Goal: Information Seeking & Learning: Learn about a topic

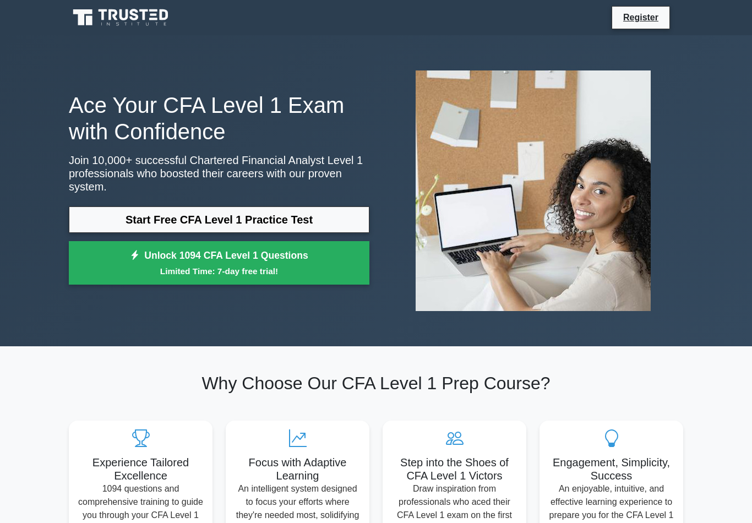
click at [340, 211] on link "Start Free CFA Level 1 Practice Test" at bounding box center [219, 220] width 301 height 26
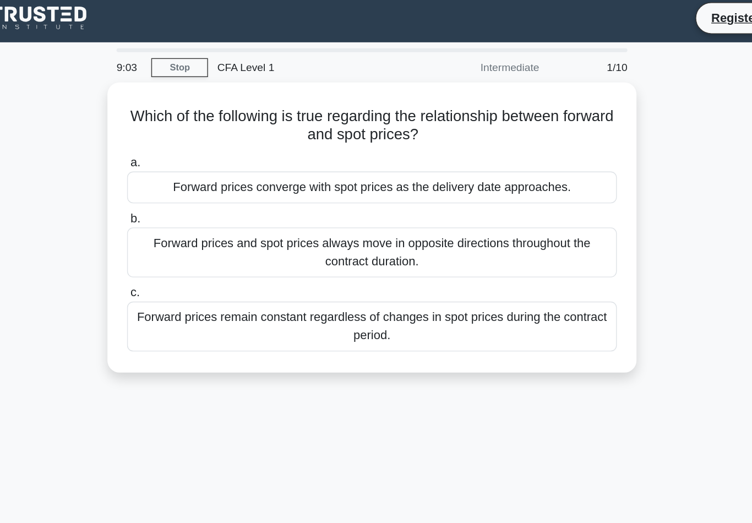
click at [303, 243] on div "Forward prices remain constant regardless of changes in spot prices during the …" at bounding box center [376, 242] width 357 height 36
click at [198, 221] on input "c. Forward prices remain constant regardless of changes in spot prices during t…" at bounding box center [198, 217] width 0 height 7
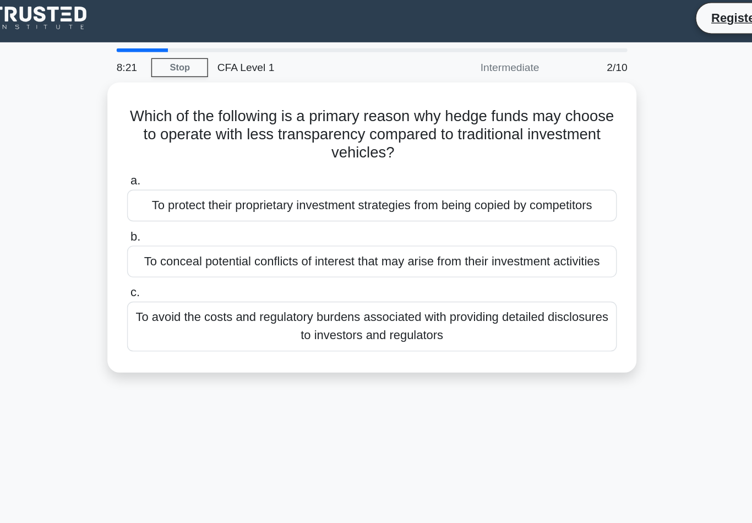
click at [279, 207] on div "To conceal potential conflicts of interest that may arise from their investment…" at bounding box center [376, 194] width 357 height 23
click at [198, 181] on input "b. To conceal potential conflicts of interest that may arise from their investm…" at bounding box center [198, 176] width 0 height 7
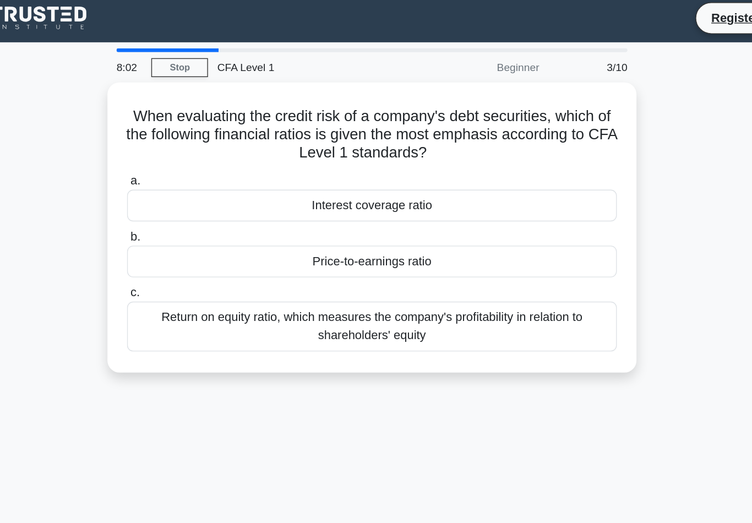
click at [290, 152] on div "Interest coverage ratio" at bounding box center [376, 154] width 357 height 23
click at [198, 140] on input "a. Interest coverage ratio" at bounding box center [198, 136] width 0 height 7
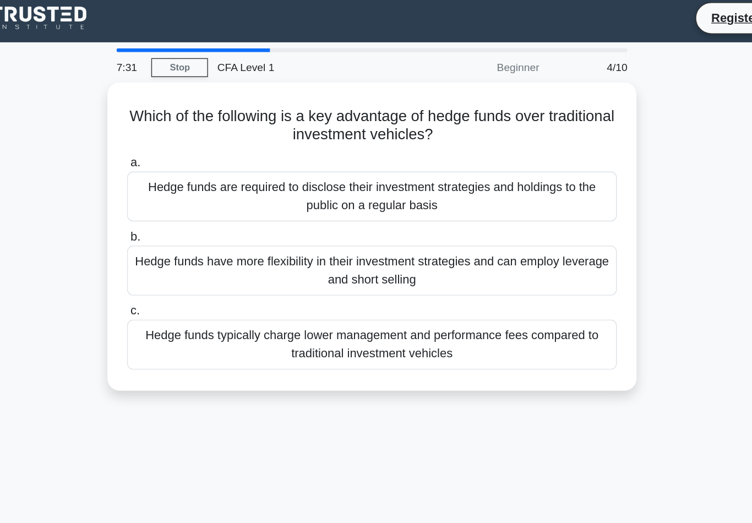
click at [238, 200] on div "Hedge funds have more flexibility in their investment strategies and can employ…" at bounding box center [376, 201] width 357 height 36
click at [198, 181] on input "b. Hedge funds have more flexibility in their investment strategies and can emp…" at bounding box center [198, 176] width 0 height 7
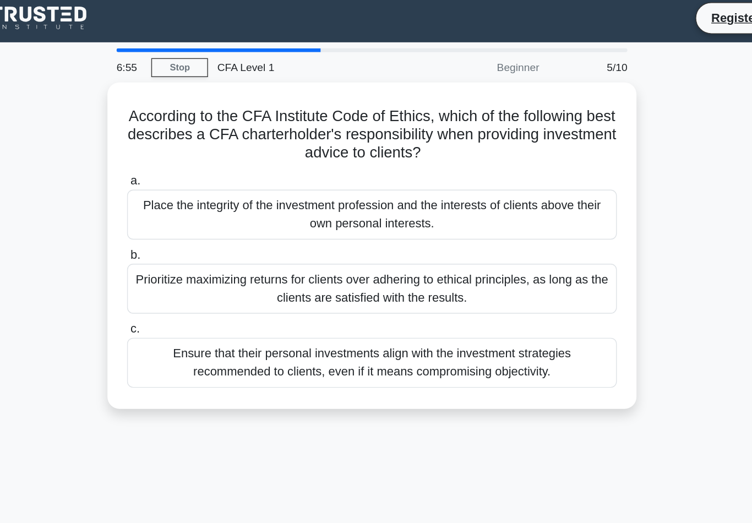
click at [275, 154] on div "Place the integrity of the investment profession and the interests of clients a…" at bounding box center [376, 161] width 357 height 36
click at [198, 140] on input "a. Place the integrity of the investment profession and the interests of client…" at bounding box center [198, 136] width 0 height 7
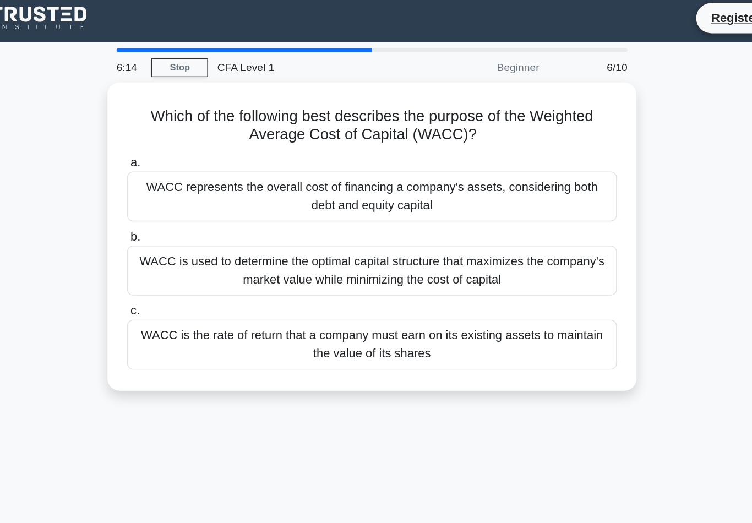
click at [288, 148] on div "WACC represents the overall cost of financing a company's assets, considering b…" at bounding box center [376, 147] width 357 height 36
click at [198, 127] on input "a. WACC represents the overall cost of financing a company's assets, considerin…" at bounding box center [198, 123] width 0 height 7
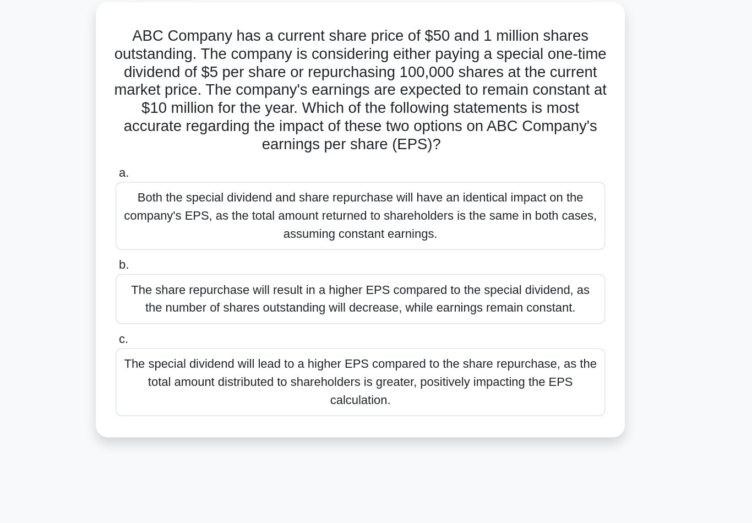
click at [246, 263] on div "The share repurchase will result in a higher EPS compared to the special divide…" at bounding box center [376, 281] width 357 height 36
click at [198, 253] on input "b. The share repurchase will result in a higher EPS compared to the special div…" at bounding box center [198, 256] width 0 height 7
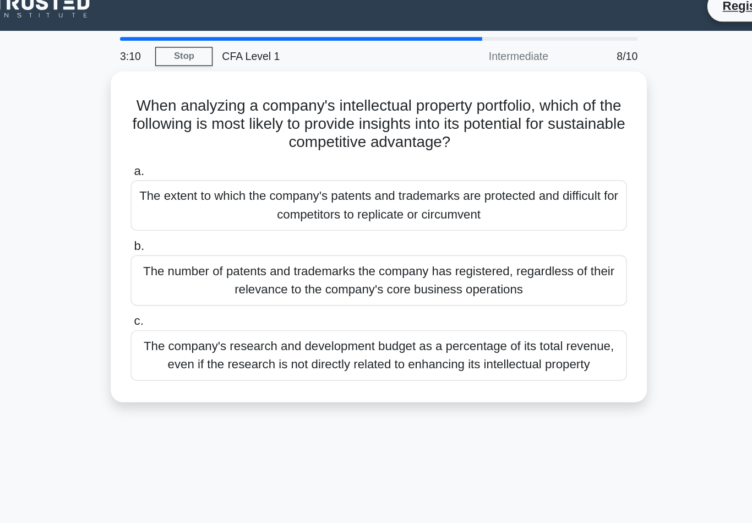
click at [246, 268] on div "The company's research and development budget as a percentage of its total reve…" at bounding box center [376, 269] width 357 height 36
click at [198, 248] on input "c. The company's research and development budget as a percentage of its total r…" at bounding box center [198, 244] width 0 height 7
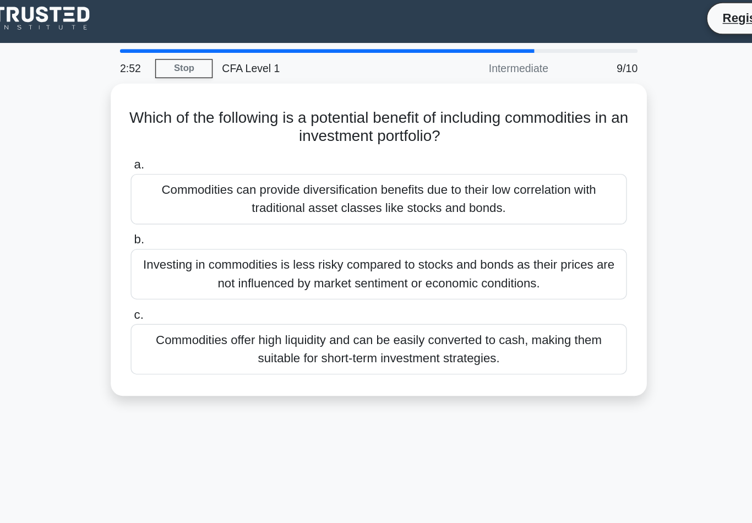
click at [300, 129] on div "Commodities can provide diversification benefits due to their low correlation w…" at bounding box center [376, 147] width 357 height 36
click at [198, 125] on input "a. Commodities can provide diversification benefits due to their low correlatio…" at bounding box center [198, 123] width 0 height 7
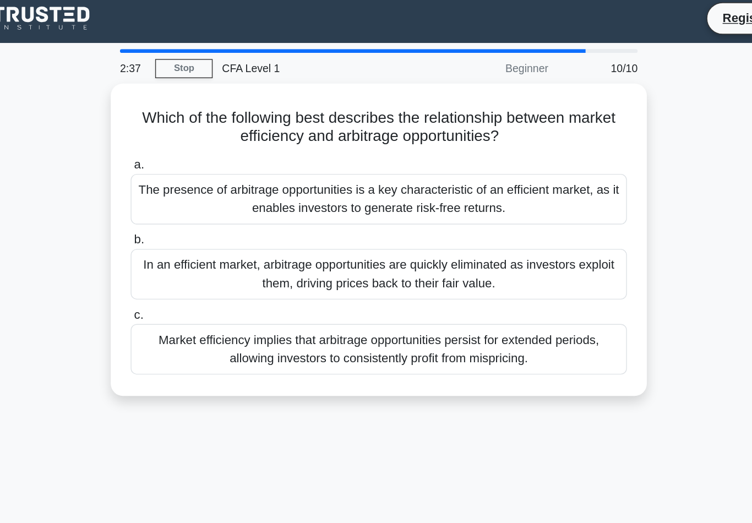
click at [280, 138] on div "The presence of arbitrage opportunities is a key characteristic of an efficient…" at bounding box center [376, 147] width 357 height 36
click at [198, 127] on input "a. The presence of arbitrage opportunities is a key characteristic of an effici…" at bounding box center [198, 123] width 0 height 7
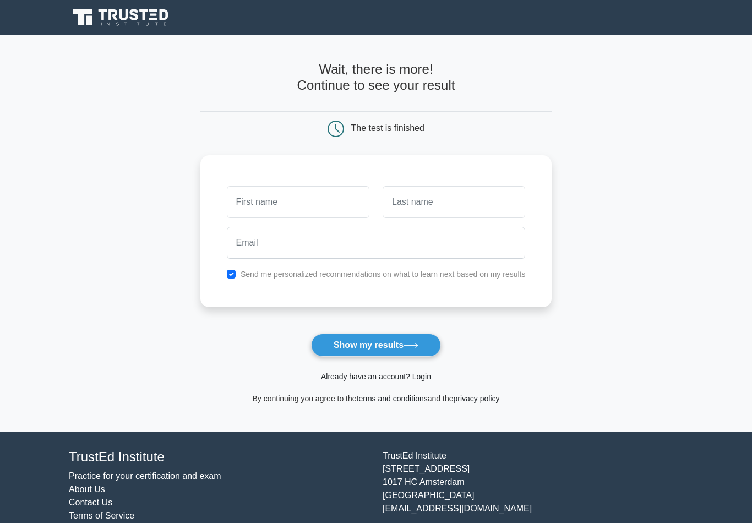
click at [318, 198] on input "text" at bounding box center [298, 202] width 143 height 32
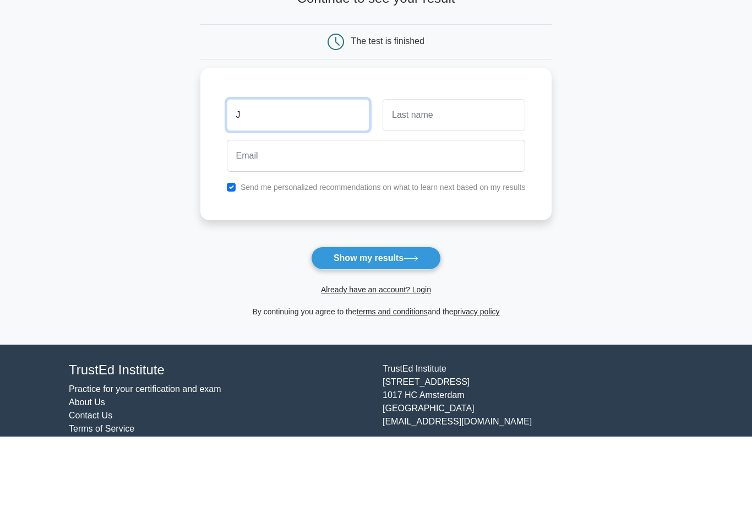
type input "[PERSON_NAME]"
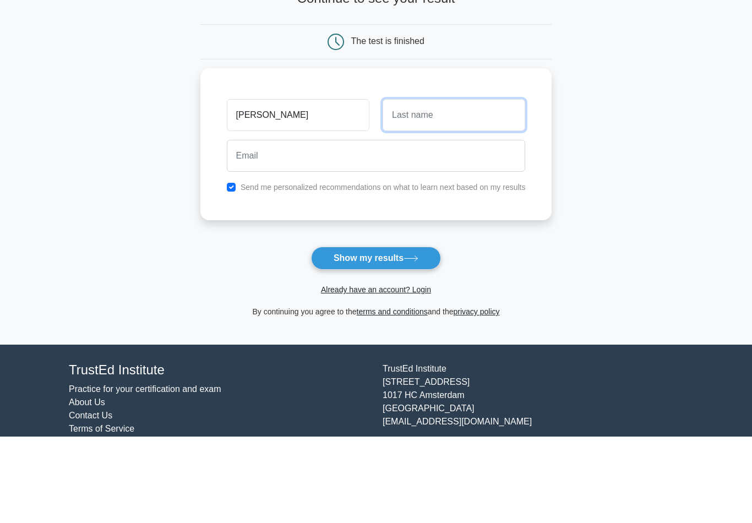
type input "Aljefri"
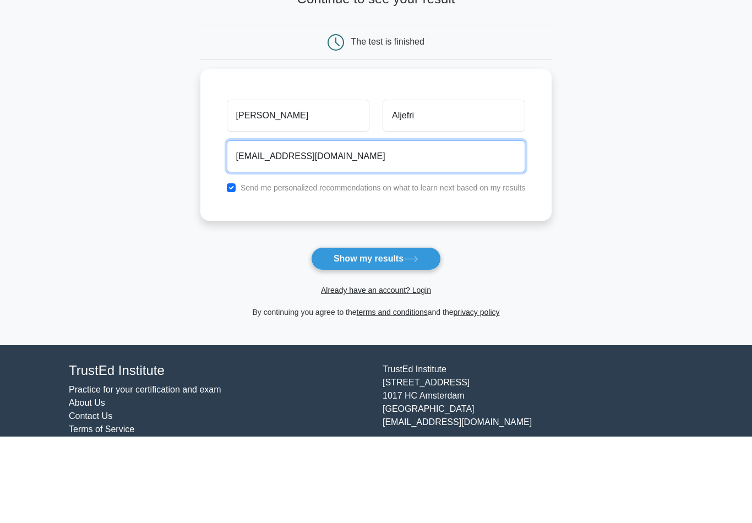
type input "janaajif@gmail.com"
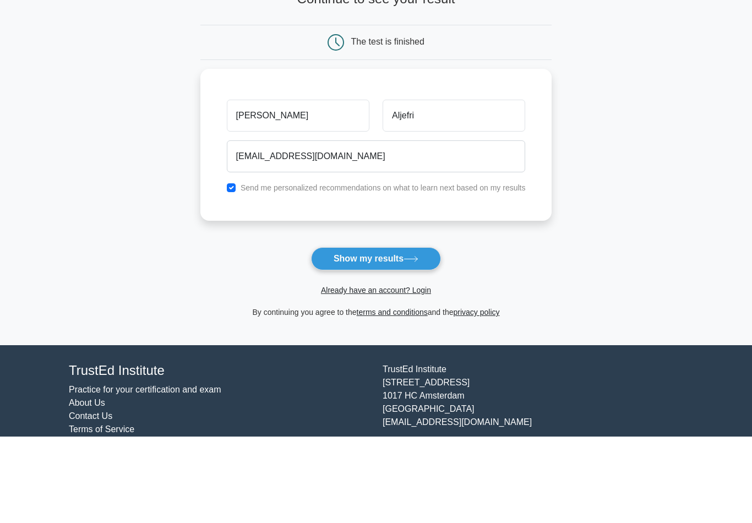
click at [408, 343] on icon at bounding box center [411, 346] width 15 height 6
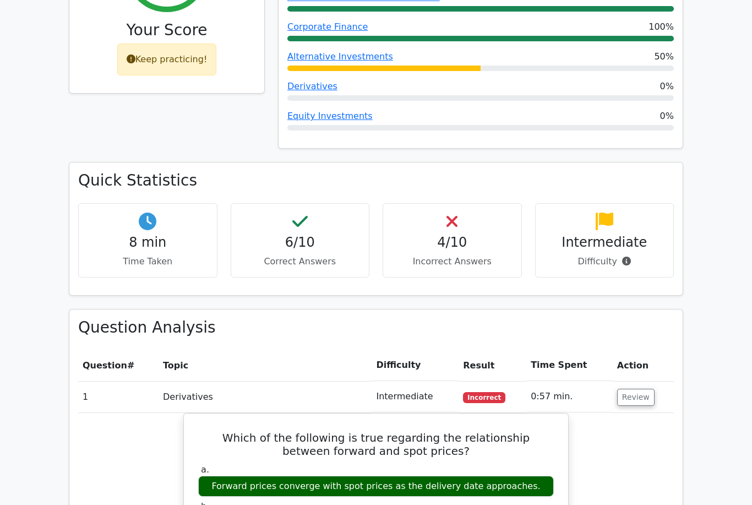
scroll to position [530, 0]
